Goal: Check status: Check status

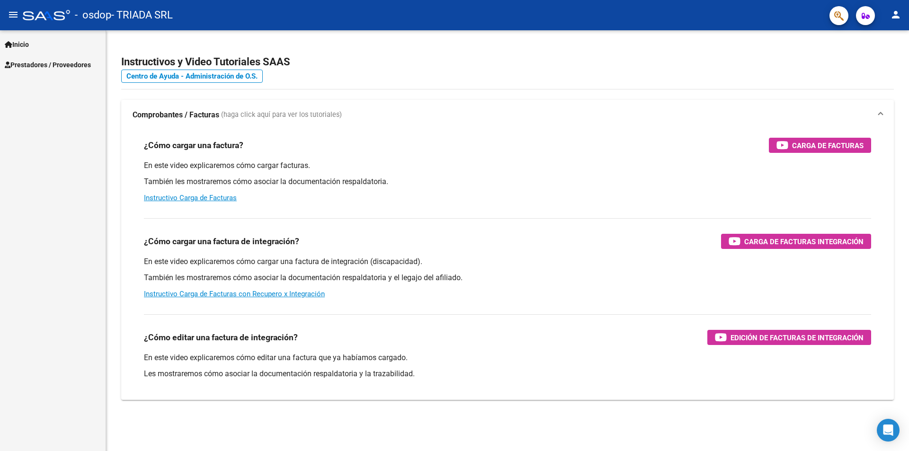
click at [26, 45] on span "Inicio" at bounding box center [17, 44] width 24 height 10
click at [33, 104] on span "Prestadores / Proveedores" at bounding box center [48, 105] width 86 height 10
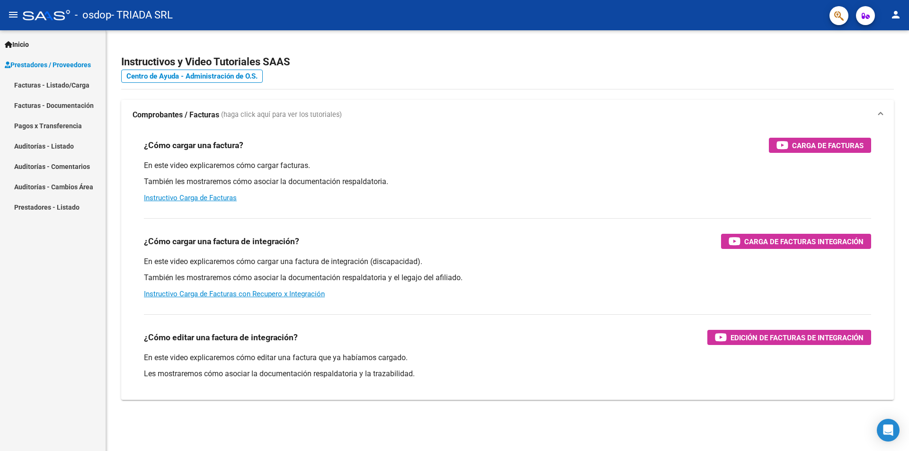
click at [39, 125] on link "Pagos x Transferencia" at bounding box center [53, 126] width 106 height 20
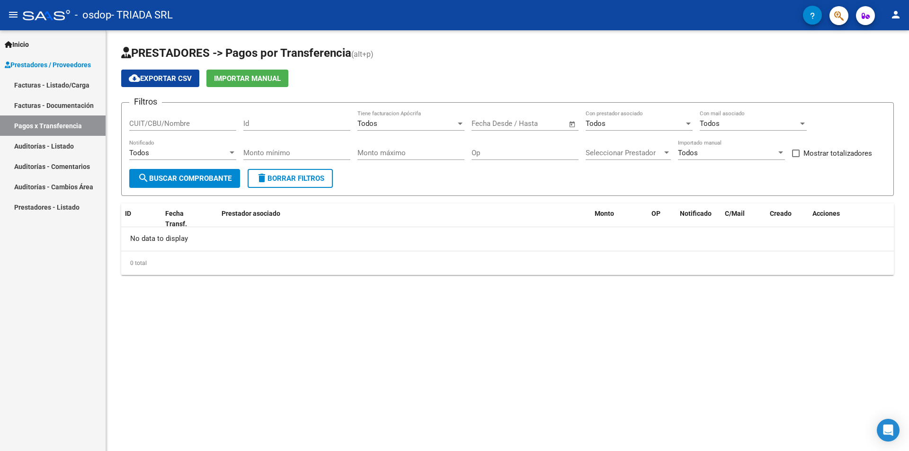
click at [232, 175] on span "search Buscar Comprobante" at bounding box center [185, 178] width 94 height 9
click at [205, 146] on div "Todos Notificado" at bounding box center [182, 150] width 107 height 20
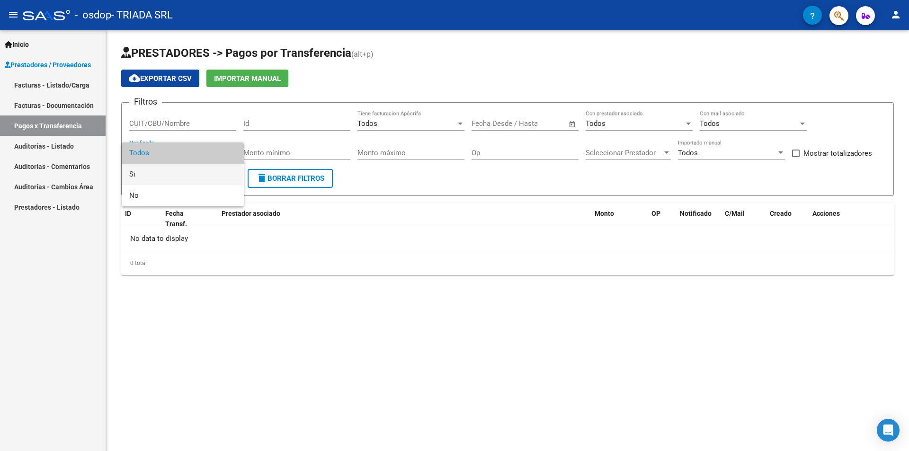
click at [165, 174] on span "Si" at bounding box center [182, 174] width 107 height 21
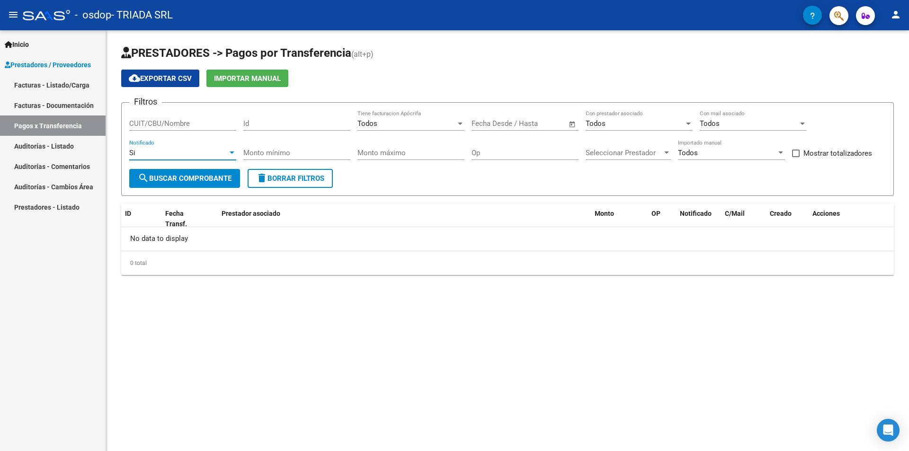
click at [201, 175] on span "search Buscar Comprobante" at bounding box center [185, 178] width 94 height 9
